Goal: Transaction & Acquisition: Subscribe to service/newsletter

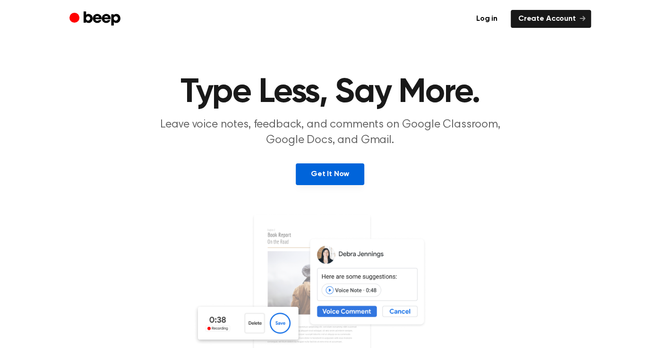
click at [355, 168] on link "Get It Now" at bounding box center [330, 175] width 69 height 22
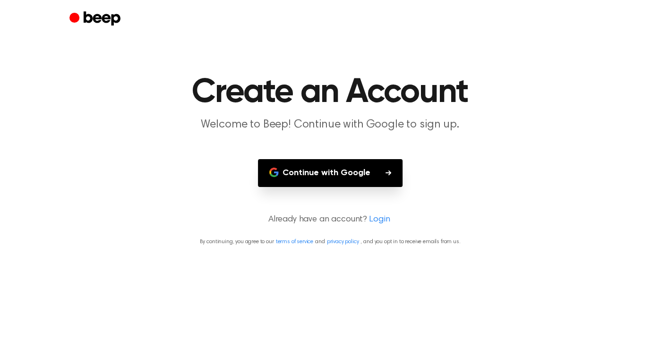
click at [349, 174] on button "Continue with Google" at bounding box center [330, 173] width 145 height 28
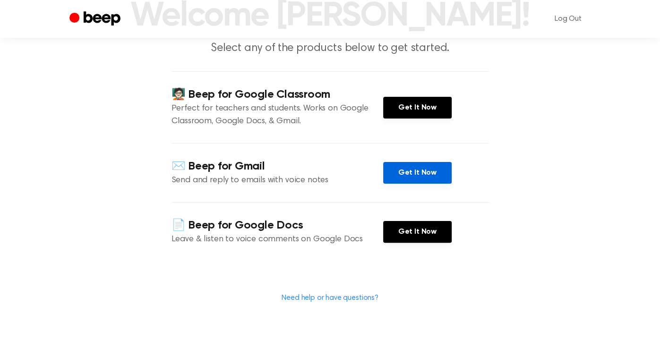
scroll to position [78, 0]
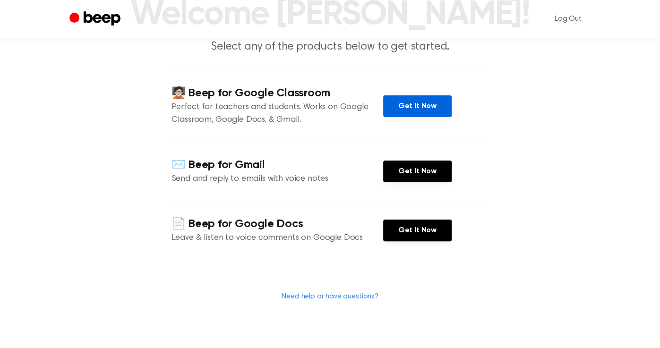
click at [400, 104] on link "Get It Now" at bounding box center [417, 106] width 69 height 22
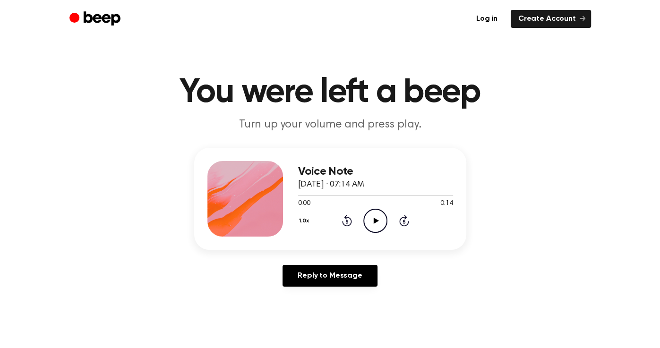
click at [375, 218] on icon "Play Audio" at bounding box center [376, 221] width 24 height 24
click at [519, 171] on div "Voice Note February 13, 2025 · 07:14 AM 0:06 0:14 Your browser does not support…" at bounding box center [330, 221] width 638 height 147
click at [373, 226] on icon "Play Audio" at bounding box center [376, 221] width 24 height 24
